Goal: Task Accomplishment & Management: Manage account settings

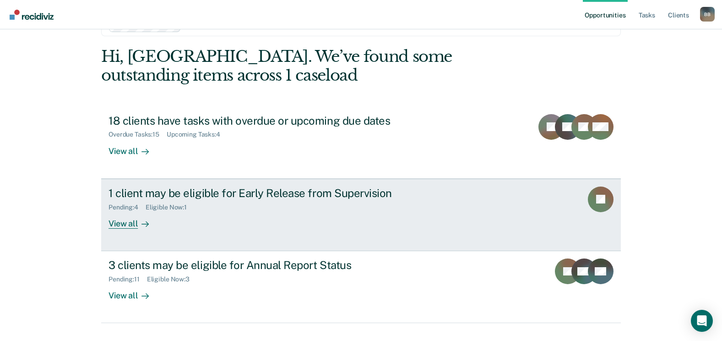
scroll to position [46, 0]
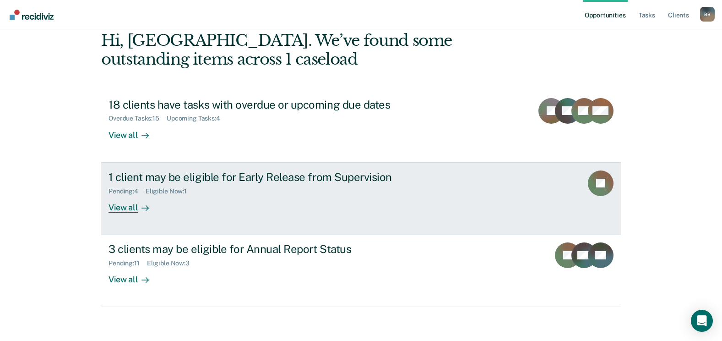
click at [217, 187] on div "Pending : 4 Eligible Now : 1" at bounding box center [269, 189] width 321 height 11
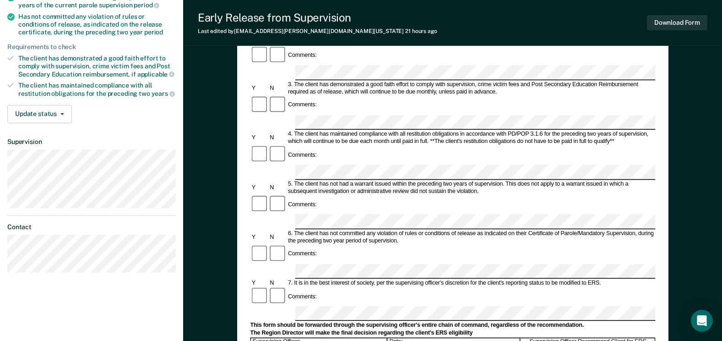
scroll to position [229, 0]
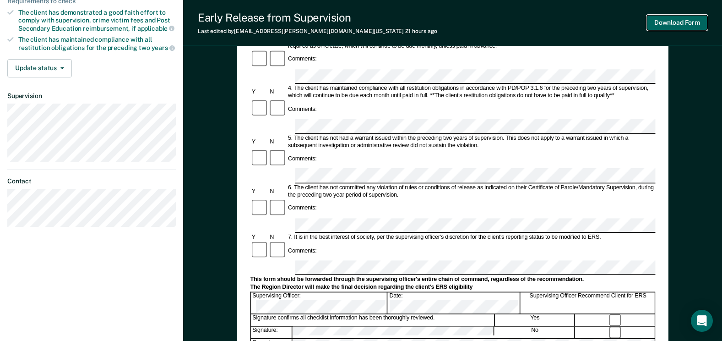
click at [687, 23] on button "Download Form" at bounding box center [677, 22] width 60 height 15
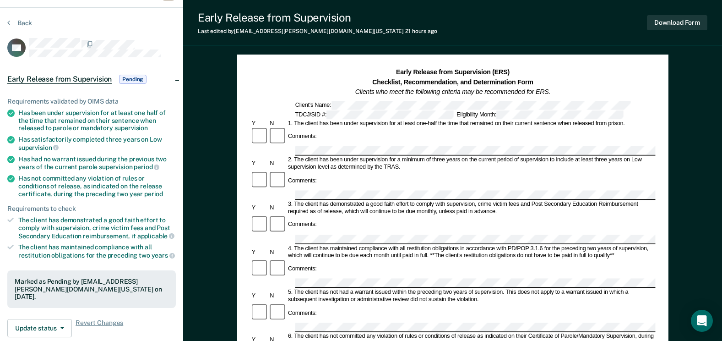
scroll to position [0, 0]
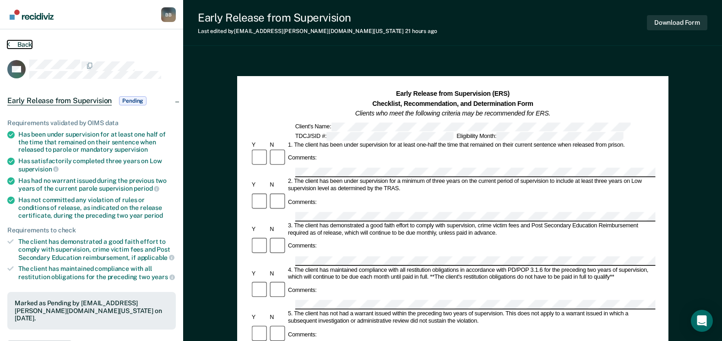
click at [20, 47] on button "Back" at bounding box center [19, 44] width 25 height 8
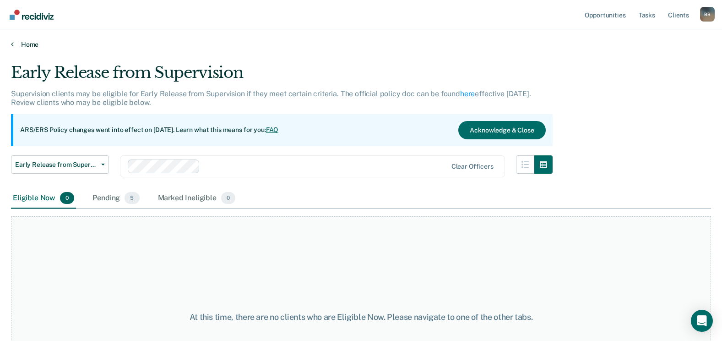
click at [29, 45] on link "Home" at bounding box center [361, 44] width 700 height 8
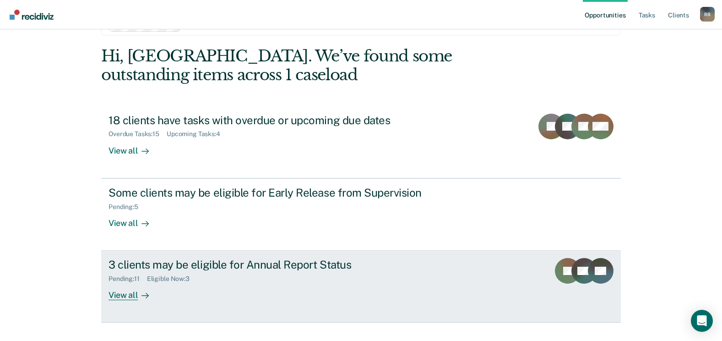
scroll to position [46, 0]
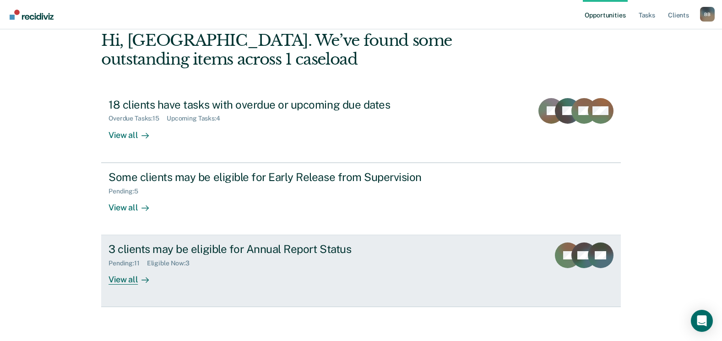
click at [185, 247] on div "3 clients may be eligible for Annual Report Status" at bounding box center [269, 248] width 321 height 13
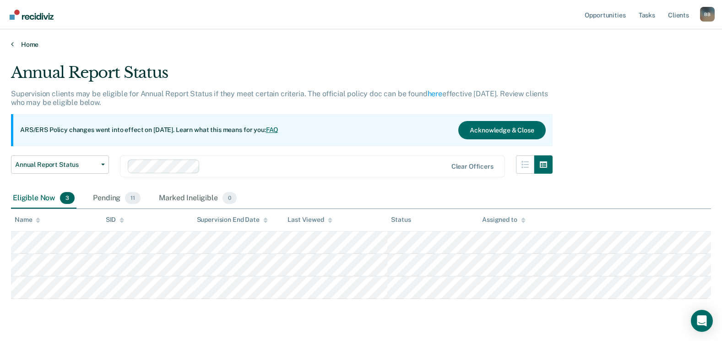
click at [20, 42] on link "Home" at bounding box center [361, 44] width 700 height 8
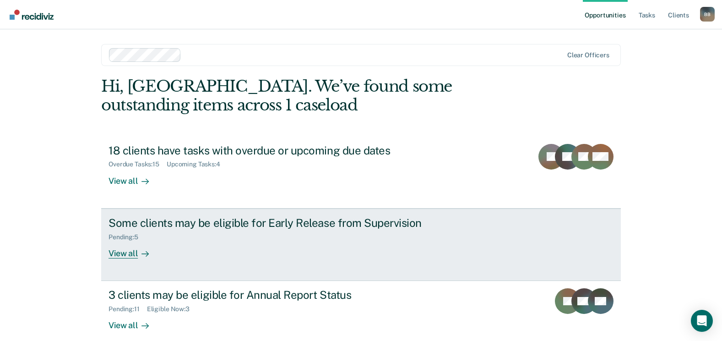
click at [173, 228] on div "Some clients may be eligible for Early Release from Supervision" at bounding box center [269, 222] width 321 height 13
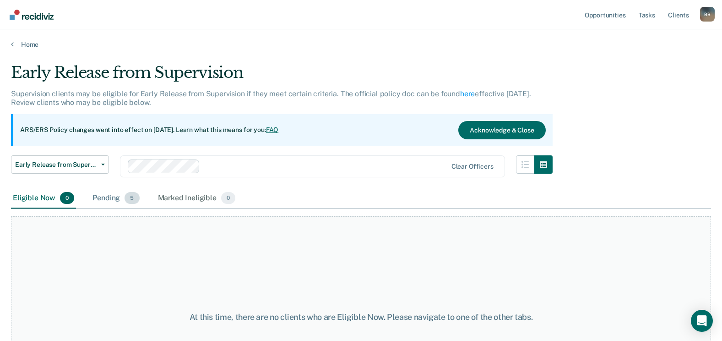
click at [115, 198] on div "Pending 5" at bounding box center [116, 198] width 50 height 20
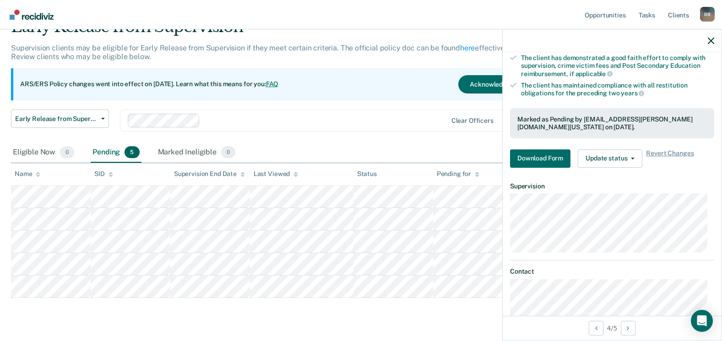
scroll to position [183, 0]
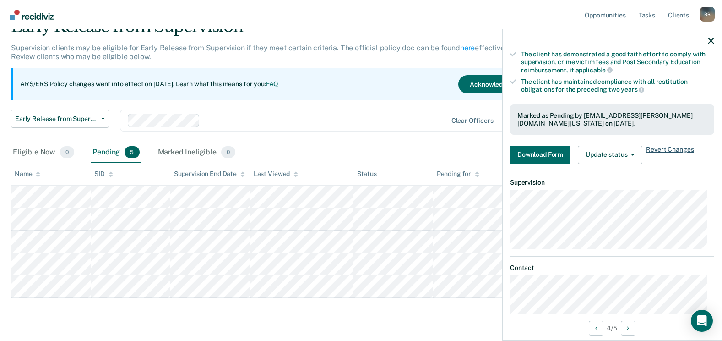
click at [685, 147] on span "Revert Changes" at bounding box center [670, 155] width 48 height 18
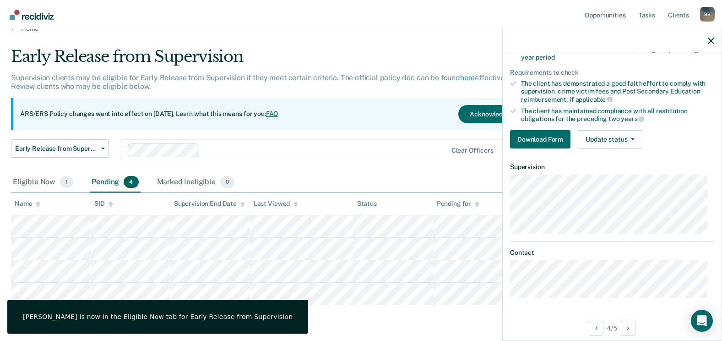
scroll to position [0, 0]
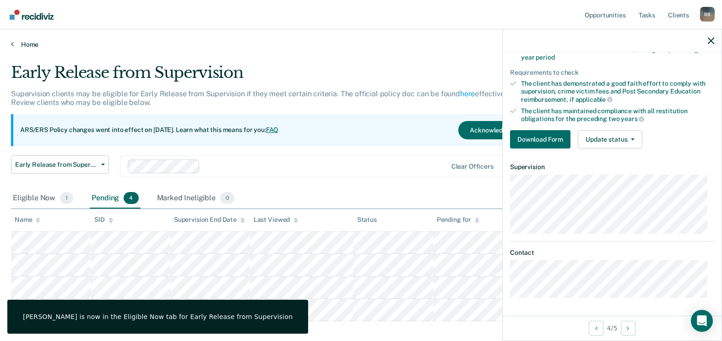
click at [26, 45] on link "Home" at bounding box center [361, 44] width 700 height 8
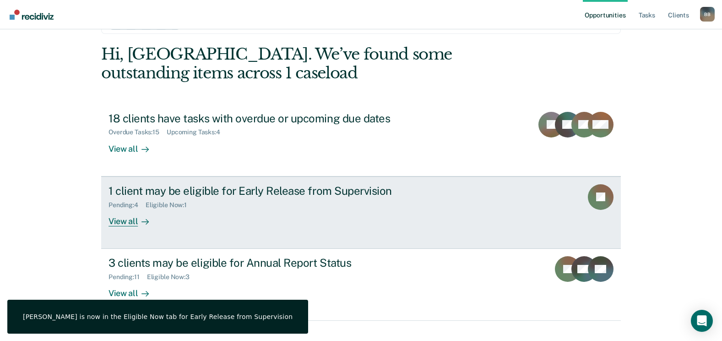
scroll to position [49, 0]
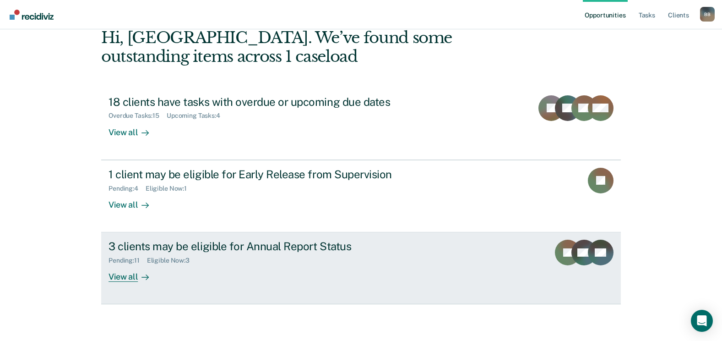
click at [207, 247] on div "3 clients may be eligible for Annual Report Status" at bounding box center [269, 245] width 321 height 13
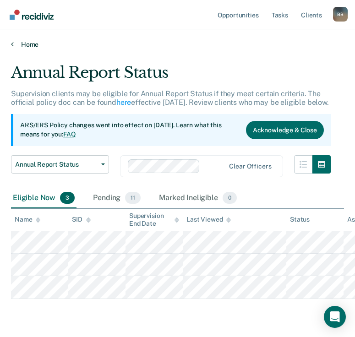
click at [23, 46] on link "Home" at bounding box center [177, 44] width 333 height 8
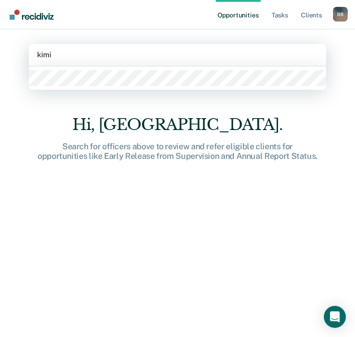
type input "kimi"
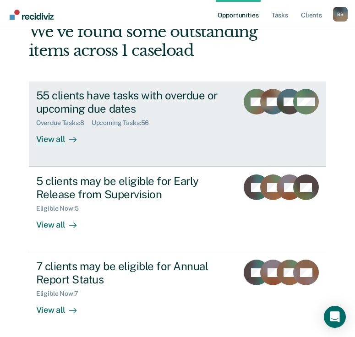
scroll to position [74, 0]
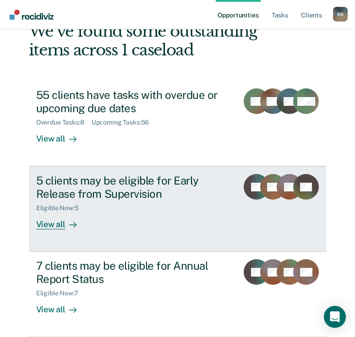
click at [89, 191] on div "5 clients may be eligible for Early Release from Supervision" at bounding box center [133, 187] width 195 height 27
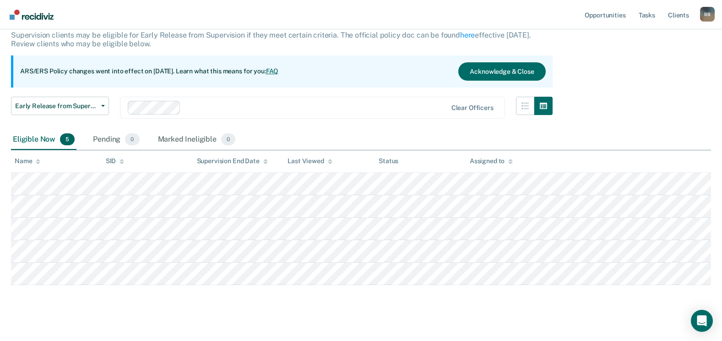
scroll to position [69, 0]
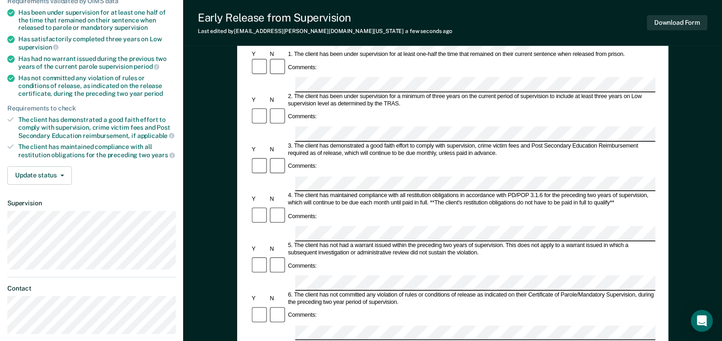
scroll to position [183, 0]
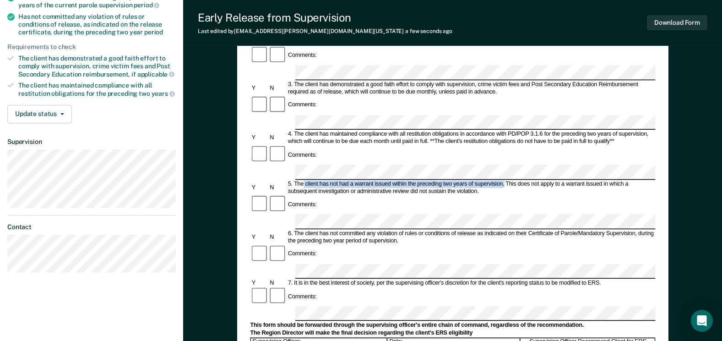
drag, startPoint x: 504, startPoint y: 104, endPoint x: 304, endPoint y: 103, distance: 200.1
click at [304, 180] on div "5. The client has not had a warrant issued within the preceding two years of su…" at bounding box center [471, 187] width 369 height 15
copy div "client has not had a warrant issued within the preceding two years of supervisi…"
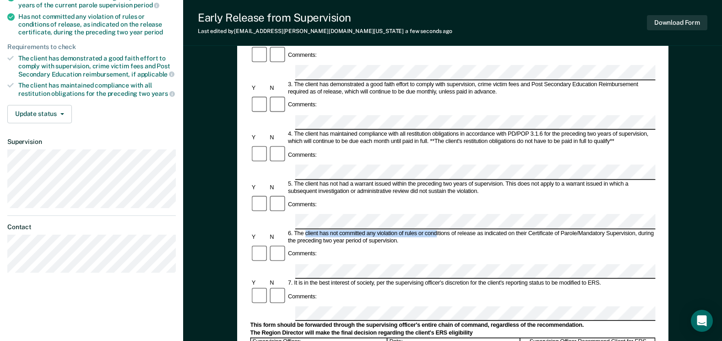
drag, startPoint x: 305, startPoint y: 141, endPoint x: 437, endPoint y: 145, distance: 132.4
click at [437, 230] on div "6. The client has not committed any violation of rules or conditions of release…" at bounding box center [471, 237] width 369 height 15
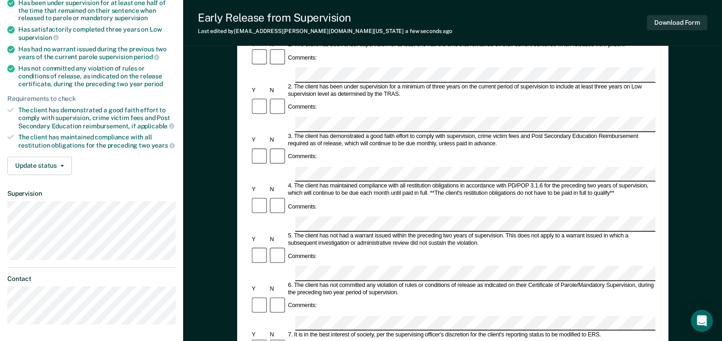
scroll to position [92, 0]
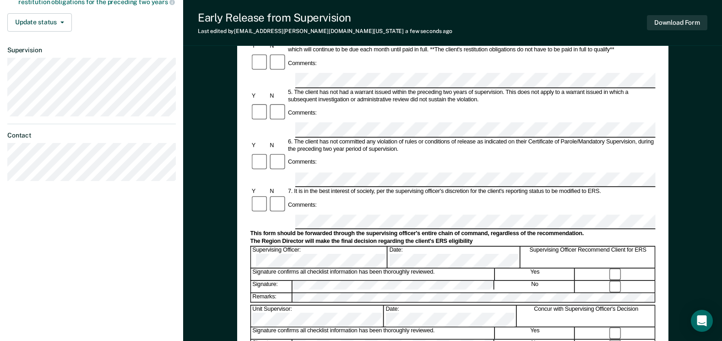
scroll to position [321, 0]
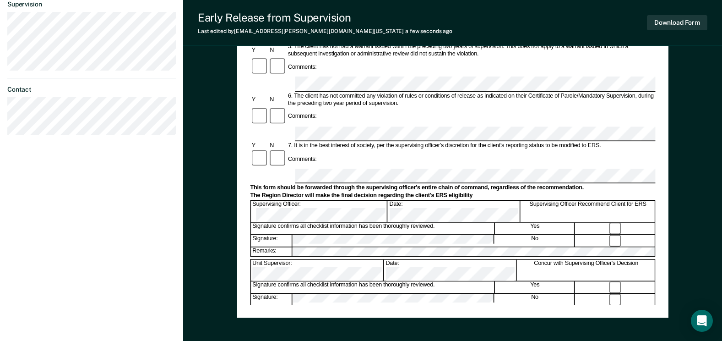
click at [206, 110] on div "Early Release from Supervision (ERS) Checklist, Recommendation, and Determinati…" at bounding box center [452, 62] width 539 height 653
click at [670, 22] on button "Download Form" at bounding box center [677, 22] width 60 height 15
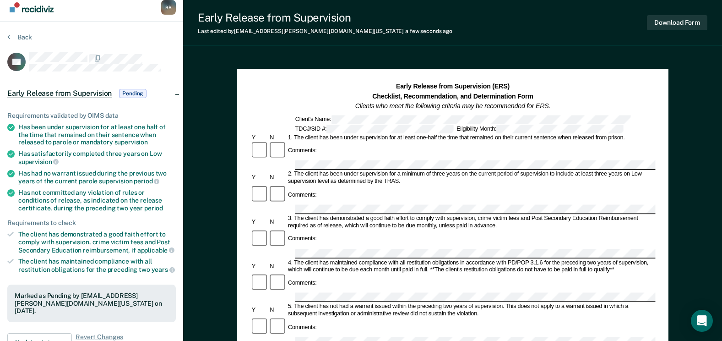
scroll to position [0, 0]
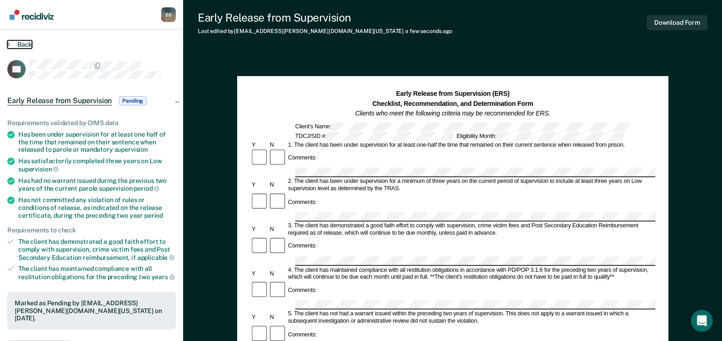
click at [20, 42] on button "Back" at bounding box center [19, 44] width 25 height 8
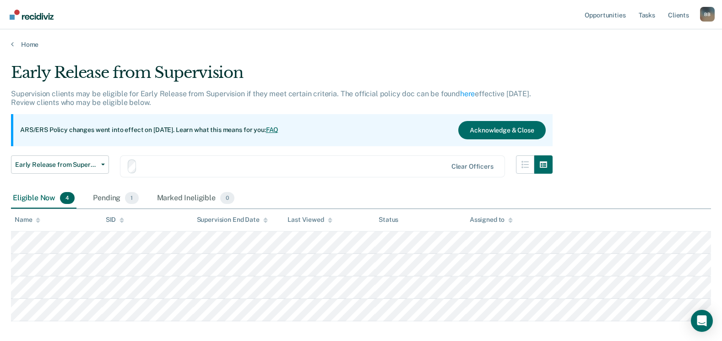
scroll to position [46, 0]
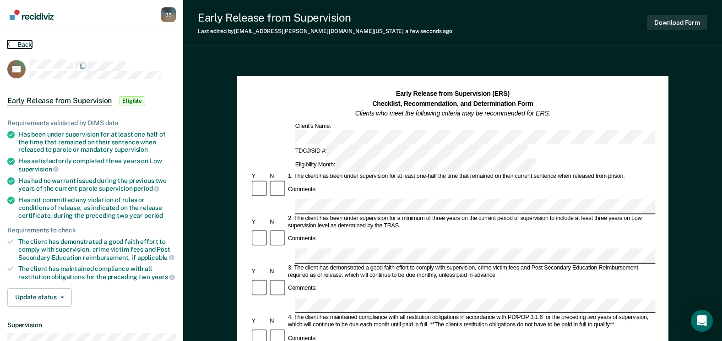
click at [21, 43] on button "Back" at bounding box center [19, 44] width 25 height 8
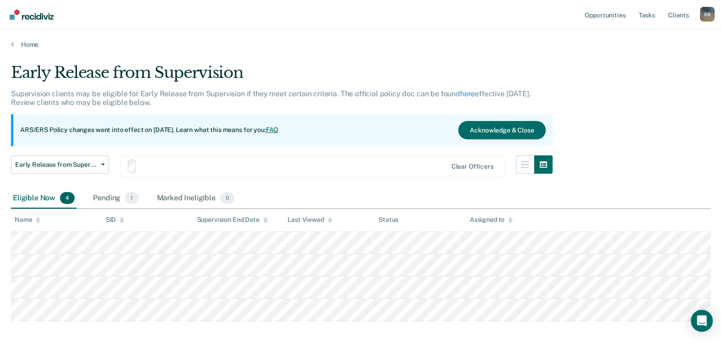
scroll to position [46, 0]
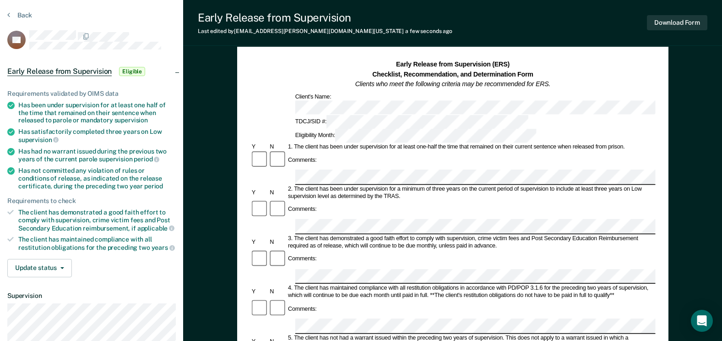
scroll to position [46, 0]
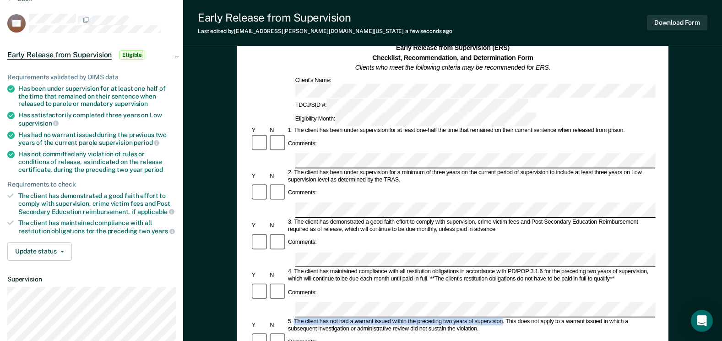
drag, startPoint x: 503, startPoint y: 242, endPoint x: 294, endPoint y: 240, distance: 209.7
click at [294, 318] on div "5. The client has not had a warrant issued within the preceding two years of su…" at bounding box center [471, 325] width 369 height 15
copy div "The client has not had a warrant issued within the preceding two years of super…"
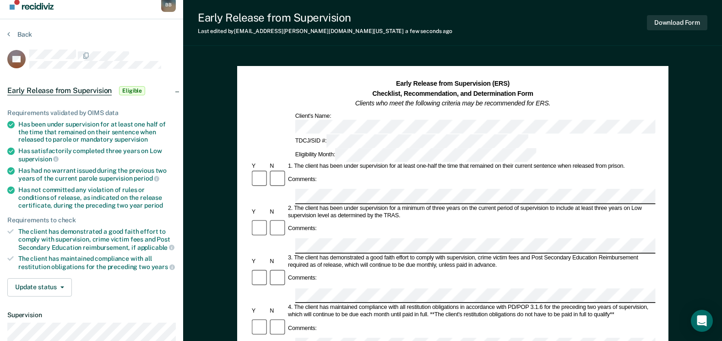
scroll to position [0, 0]
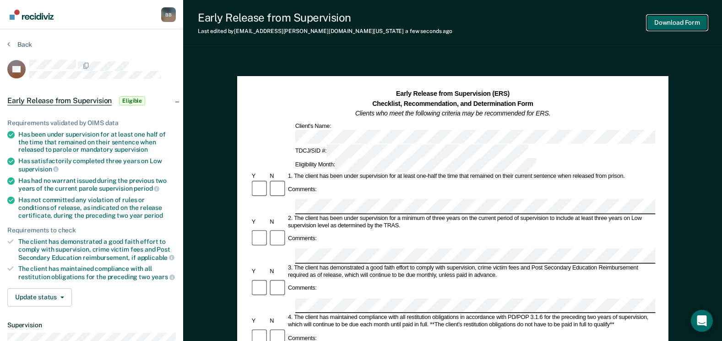
click at [663, 20] on button "Download Form" at bounding box center [677, 22] width 60 height 15
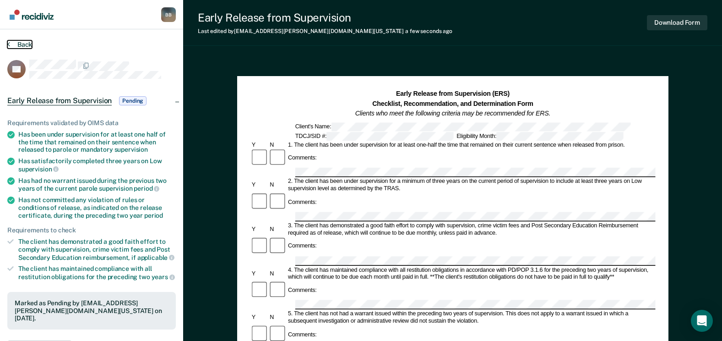
click at [25, 44] on button "Back" at bounding box center [19, 44] width 25 height 8
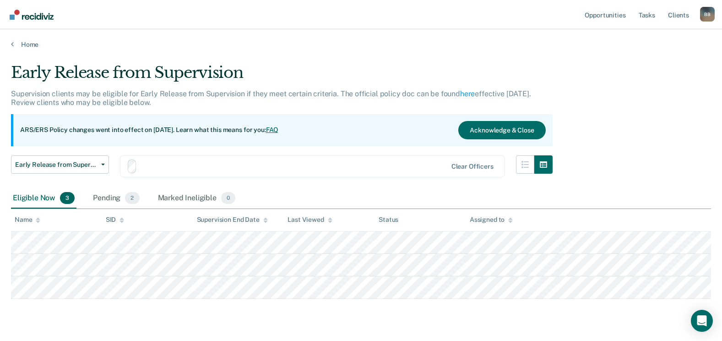
scroll to position [24, 0]
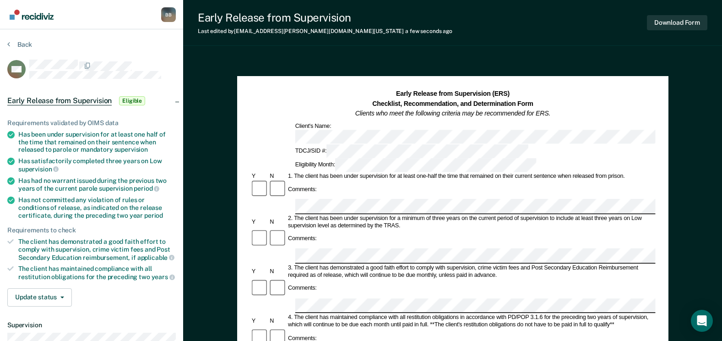
scroll to position [46, 0]
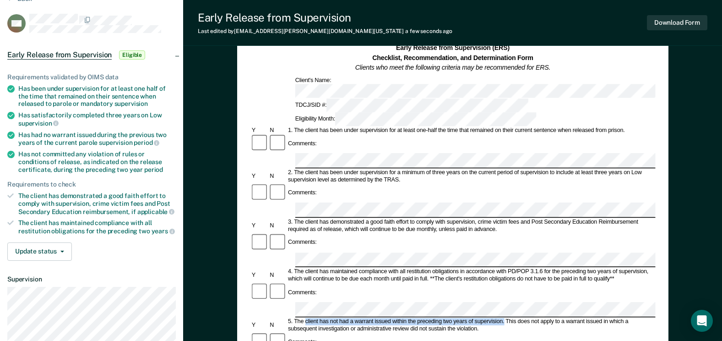
drag, startPoint x: 305, startPoint y: 241, endPoint x: 505, endPoint y: 241, distance: 199.2
click at [505, 318] on div "5. The client has not had a warrant issued within the preceding two years of su…" at bounding box center [471, 325] width 369 height 15
copy div "client has not had a warrant issued within the preceding two years of supervisi…"
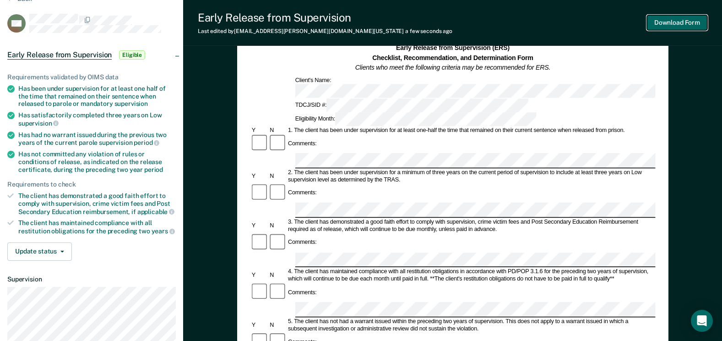
click at [685, 23] on button "Download Form" at bounding box center [677, 22] width 60 height 15
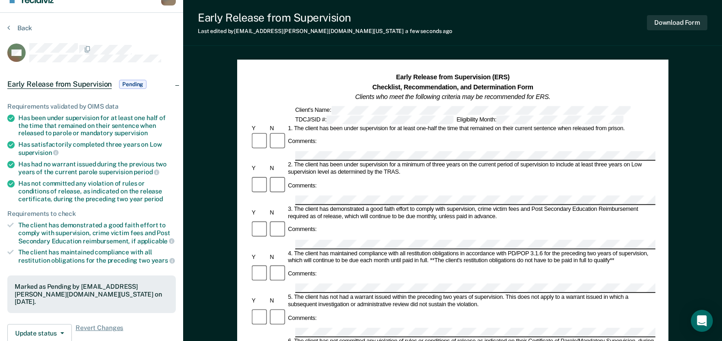
scroll to position [0, 0]
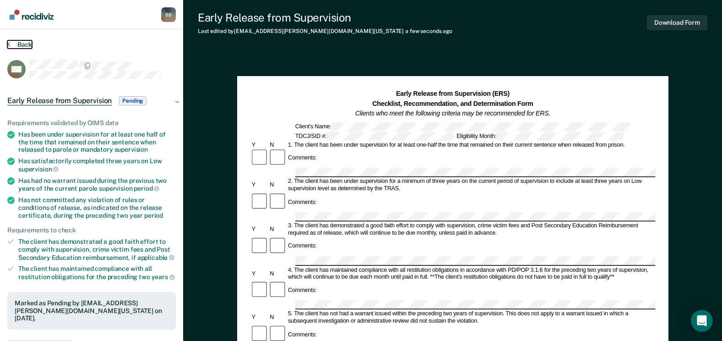
click at [30, 42] on button "Back" at bounding box center [19, 44] width 25 height 8
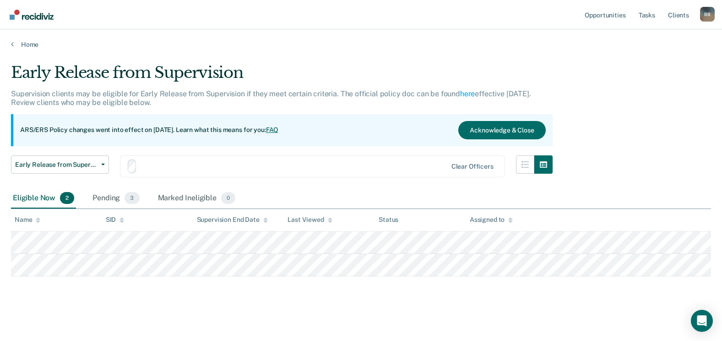
scroll to position [1, 0]
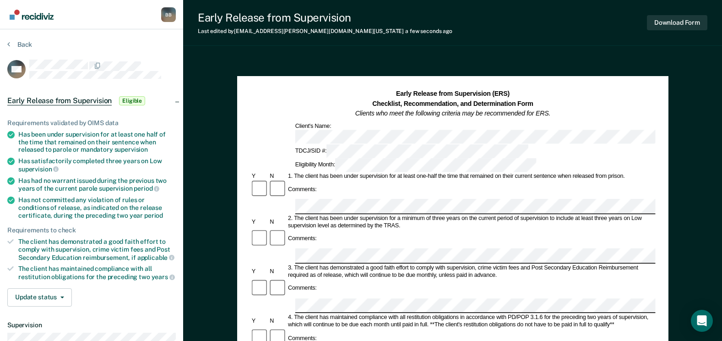
click at [136, 64] on section "Back MH Early Release from Supervision Eligible Requirements validated by OIMS …" at bounding box center [91, 251] width 183 height 445
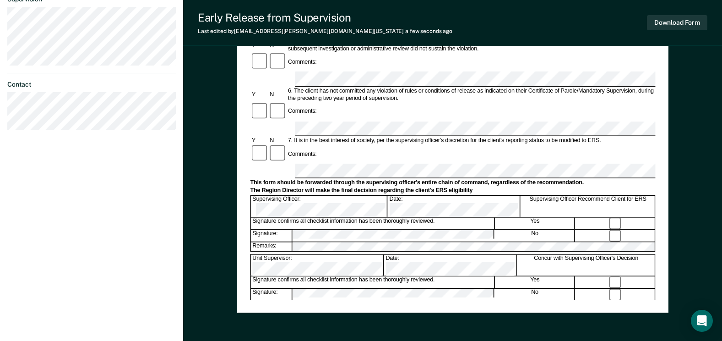
scroll to position [323, 0]
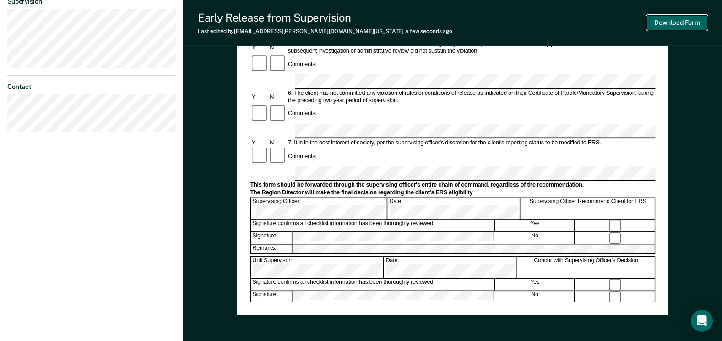
click at [675, 22] on button "Download Form" at bounding box center [677, 22] width 60 height 15
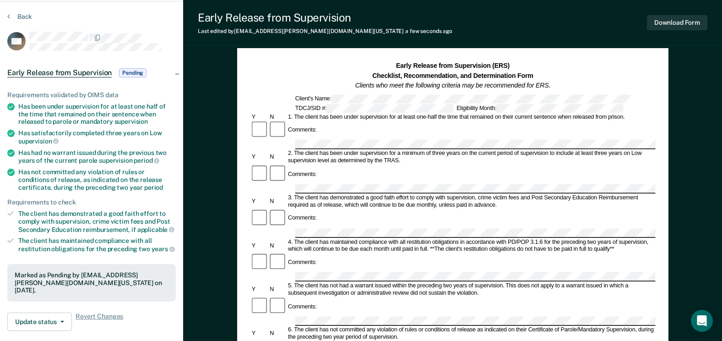
scroll to position [0, 0]
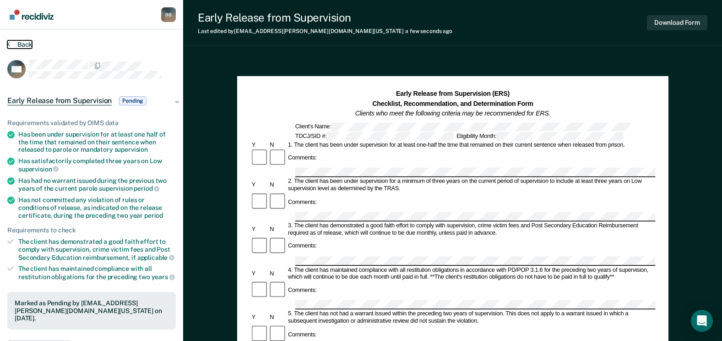
click at [30, 43] on button "Back" at bounding box center [19, 44] width 25 height 8
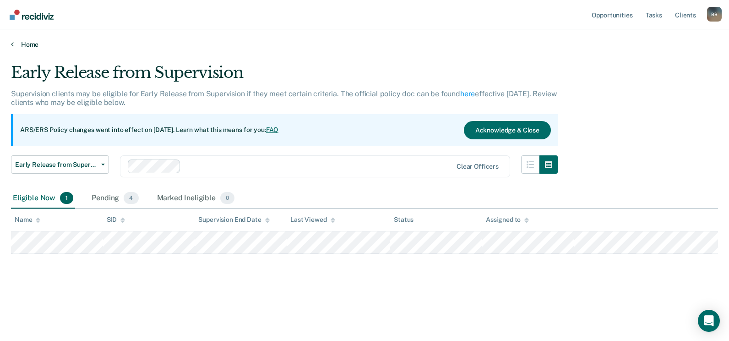
click at [24, 40] on link "Home" at bounding box center [364, 44] width 707 height 8
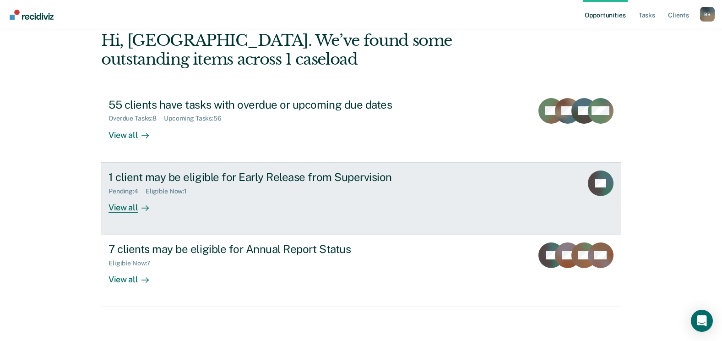
scroll to position [49, 0]
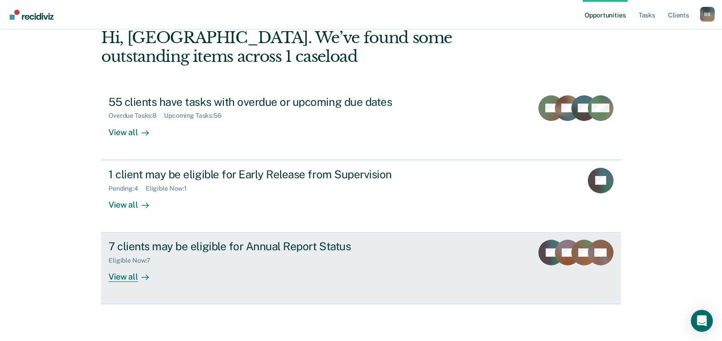
click at [196, 244] on div "7 clients may be eligible for Annual Report Status" at bounding box center [269, 245] width 321 height 13
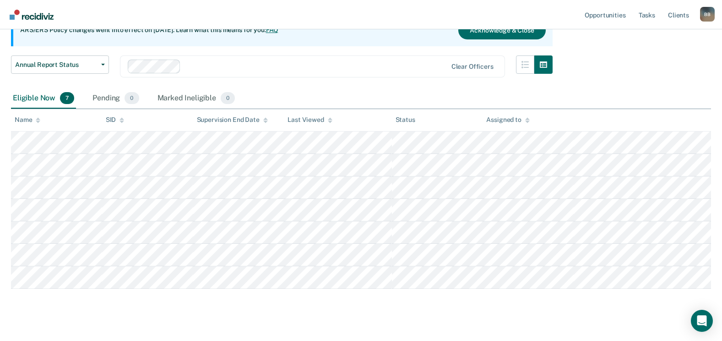
scroll to position [114, 0]
